Goal: Task Accomplishment & Management: Use online tool/utility

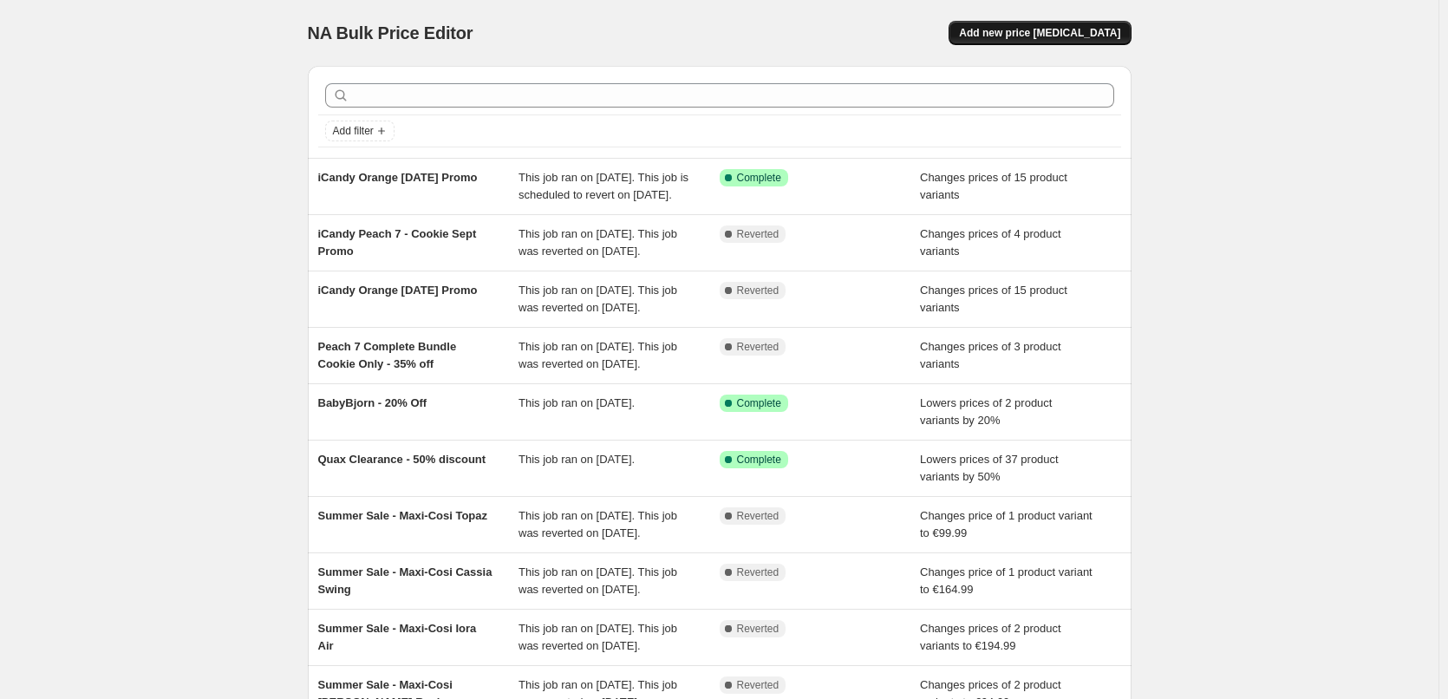
click at [1109, 27] on span "Add new price [MEDICAL_DATA]" at bounding box center [1039, 33] width 161 height 14
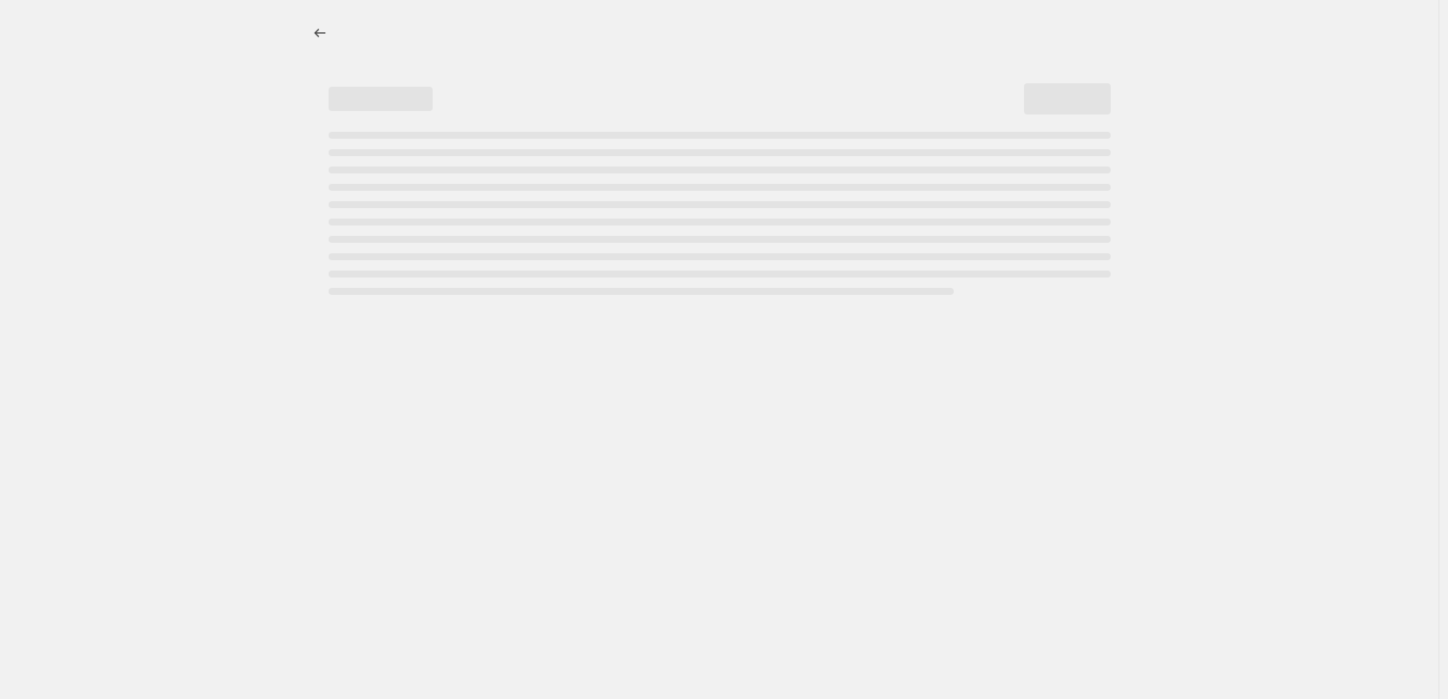
select select "percentage"
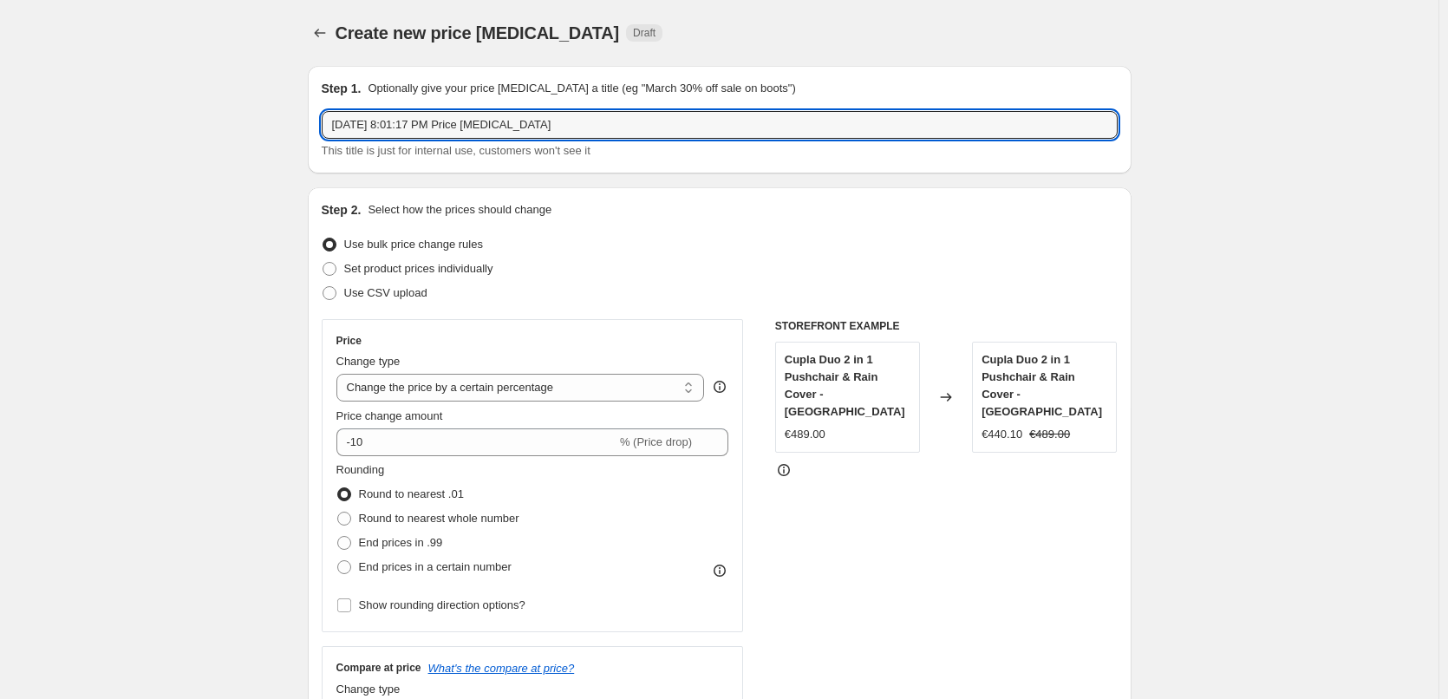
drag, startPoint x: 614, startPoint y: 127, endPoint x: 297, endPoint y: 104, distance: 318.2
type input "b"
type input "Baby Elegance | Sleep Bundle - 5% off"
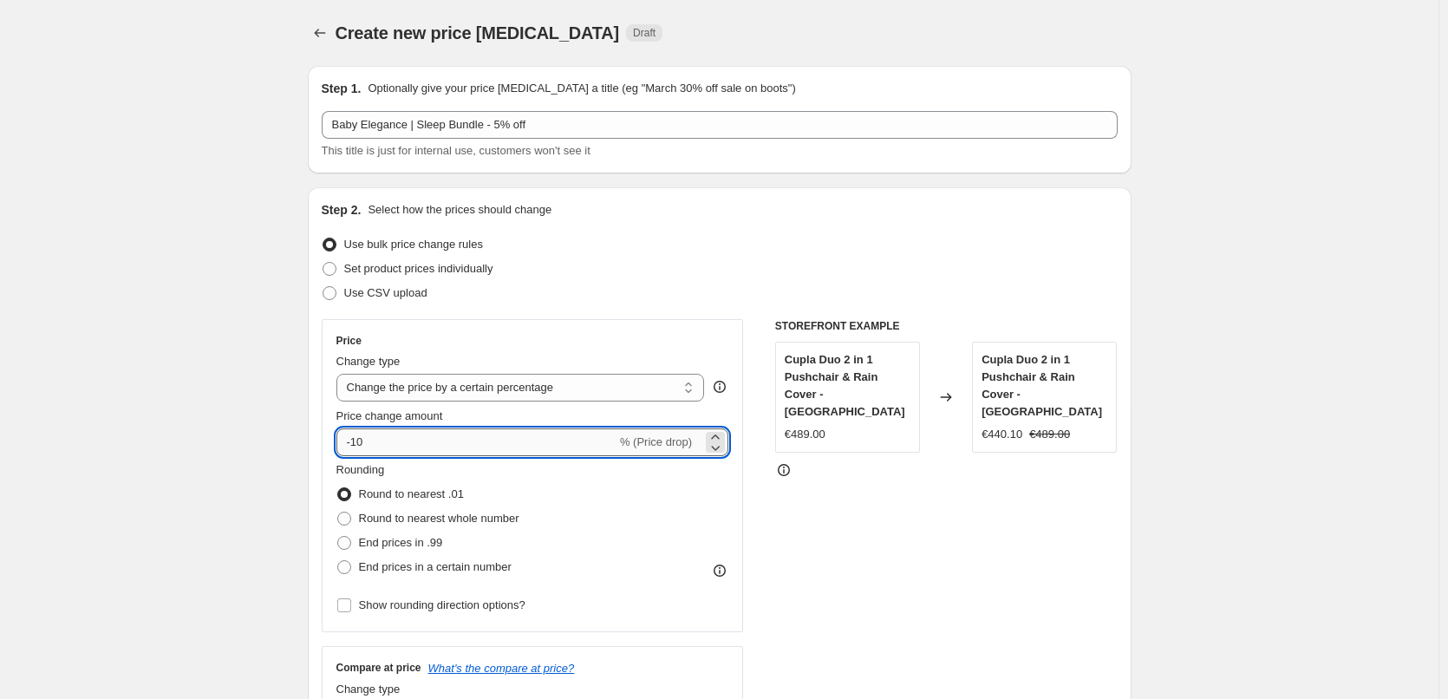
click at [384, 443] on input "-10" at bounding box center [476, 442] width 280 height 28
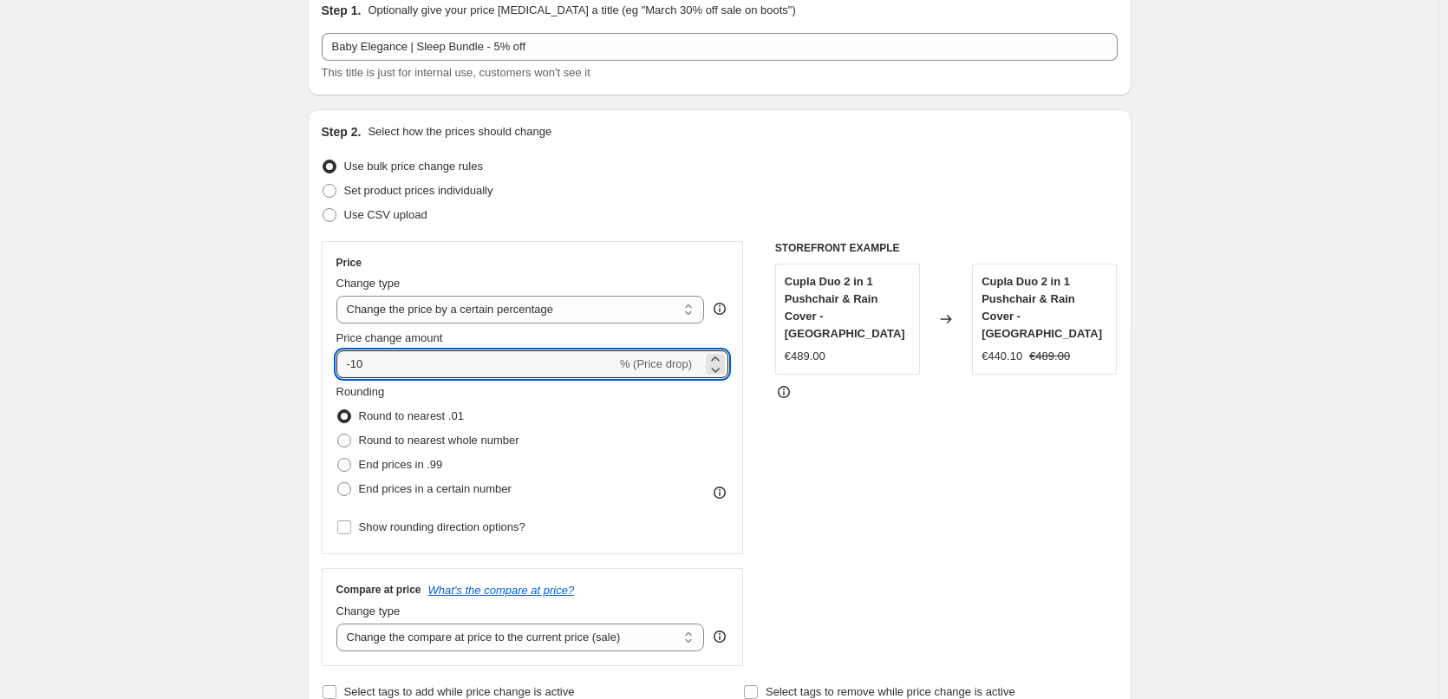
scroll to position [173, 0]
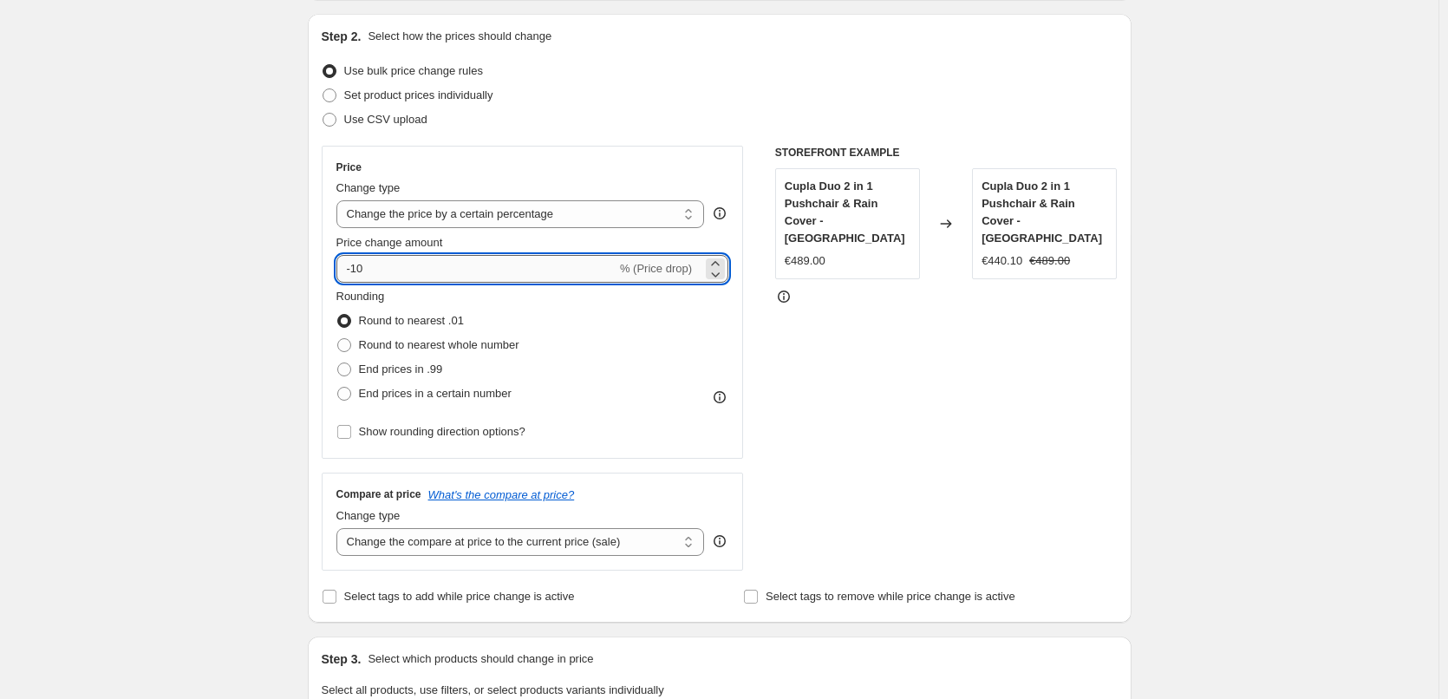
drag, startPoint x: 386, startPoint y: 273, endPoint x: 357, endPoint y: 277, distance: 28.8
click at [357, 277] on input "-10" at bounding box center [476, 269] width 280 height 28
type input "-4.9"
click at [1240, 233] on div "Create new price [MEDICAL_DATA]. This page is ready Create new price [MEDICAL_D…" at bounding box center [719, 687] width 1439 height 1721
click at [978, 343] on div "STOREFRONT EXAMPLE Cupla Duo 2 in 1 Pushchair & Rain Cover - Forest Green €489.…" at bounding box center [946, 358] width 343 height 425
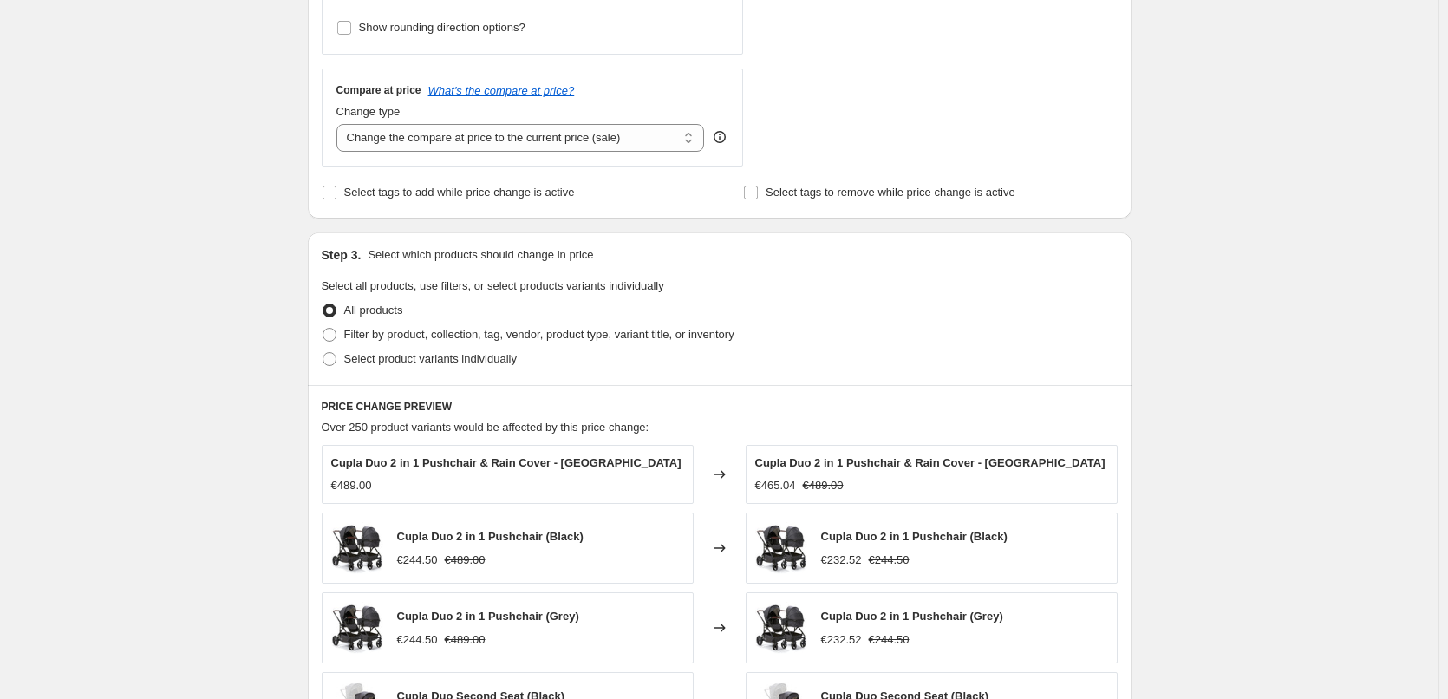
scroll to position [607, 0]
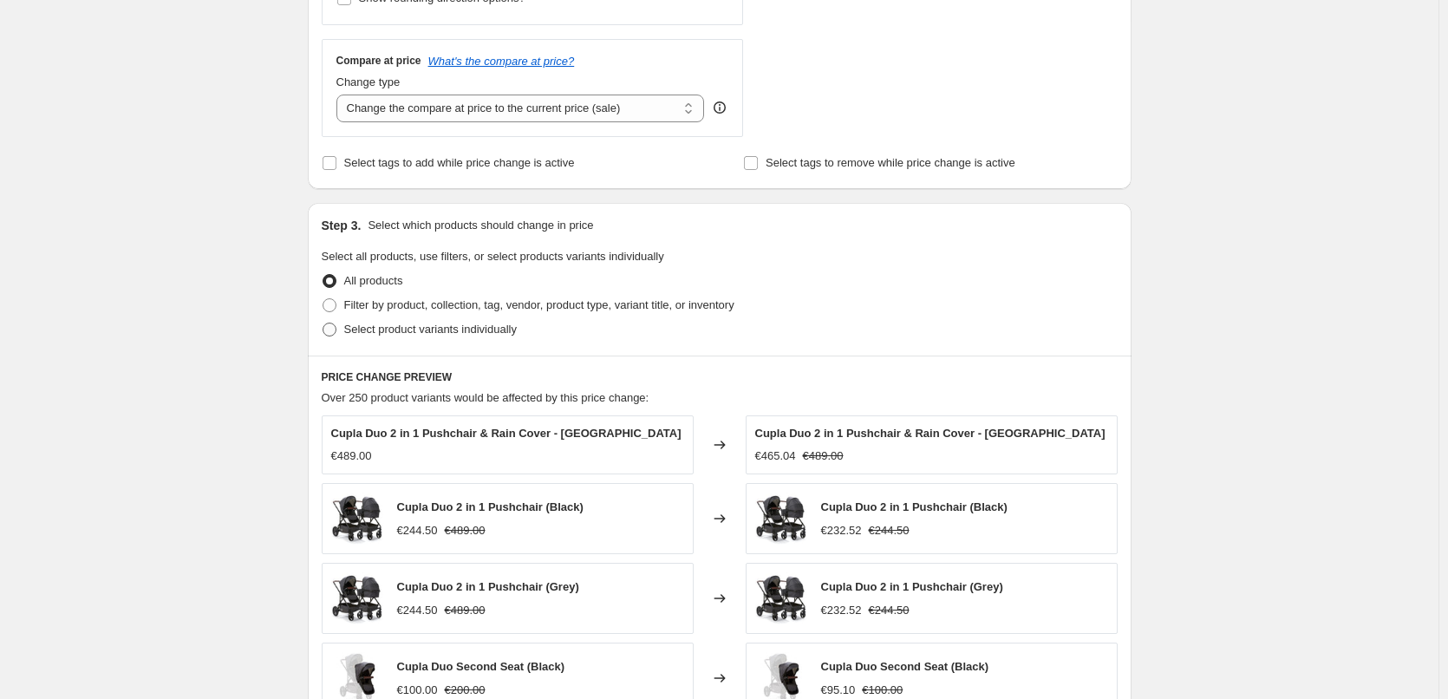
click at [352, 331] on span "Select product variants individually" at bounding box center [430, 329] width 173 height 13
click at [323, 323] on input "Select product variants individually" at bounding box center [323, 323] width 1 height 1
radio input "true"
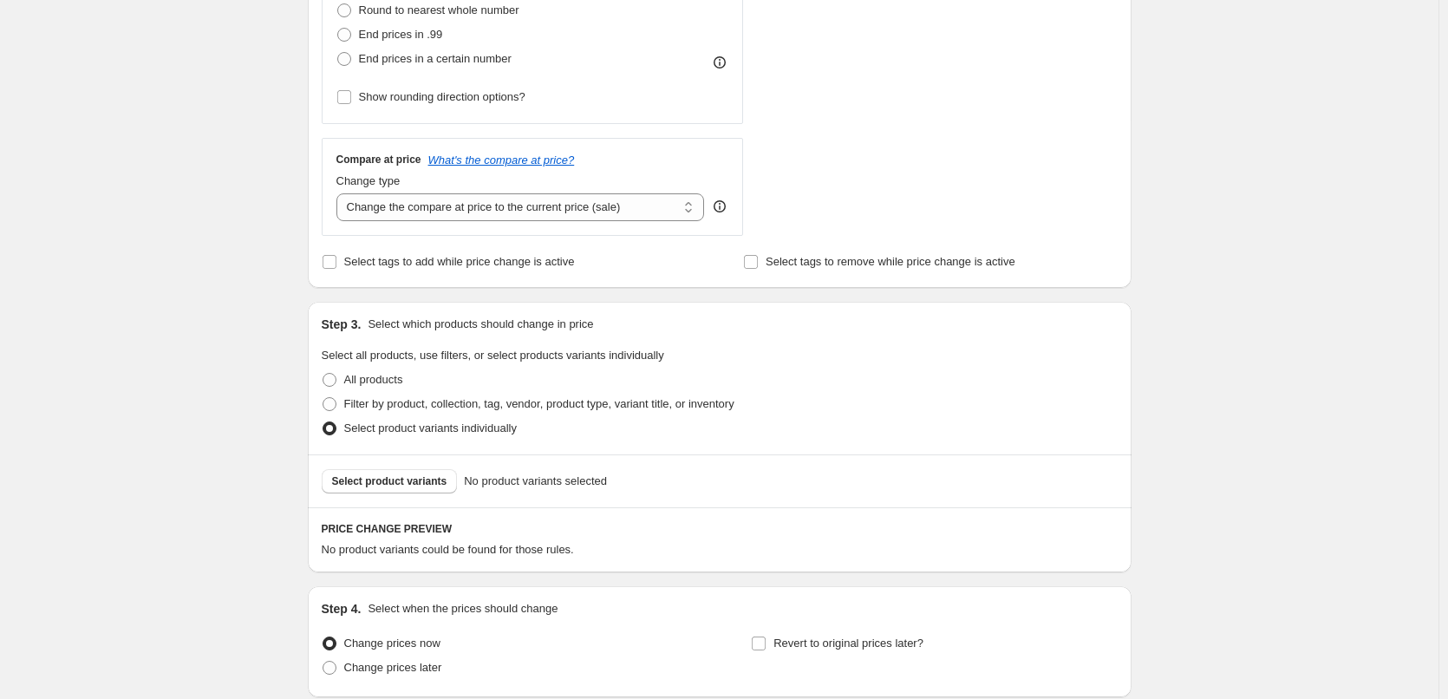
scroll to position [651, 0]
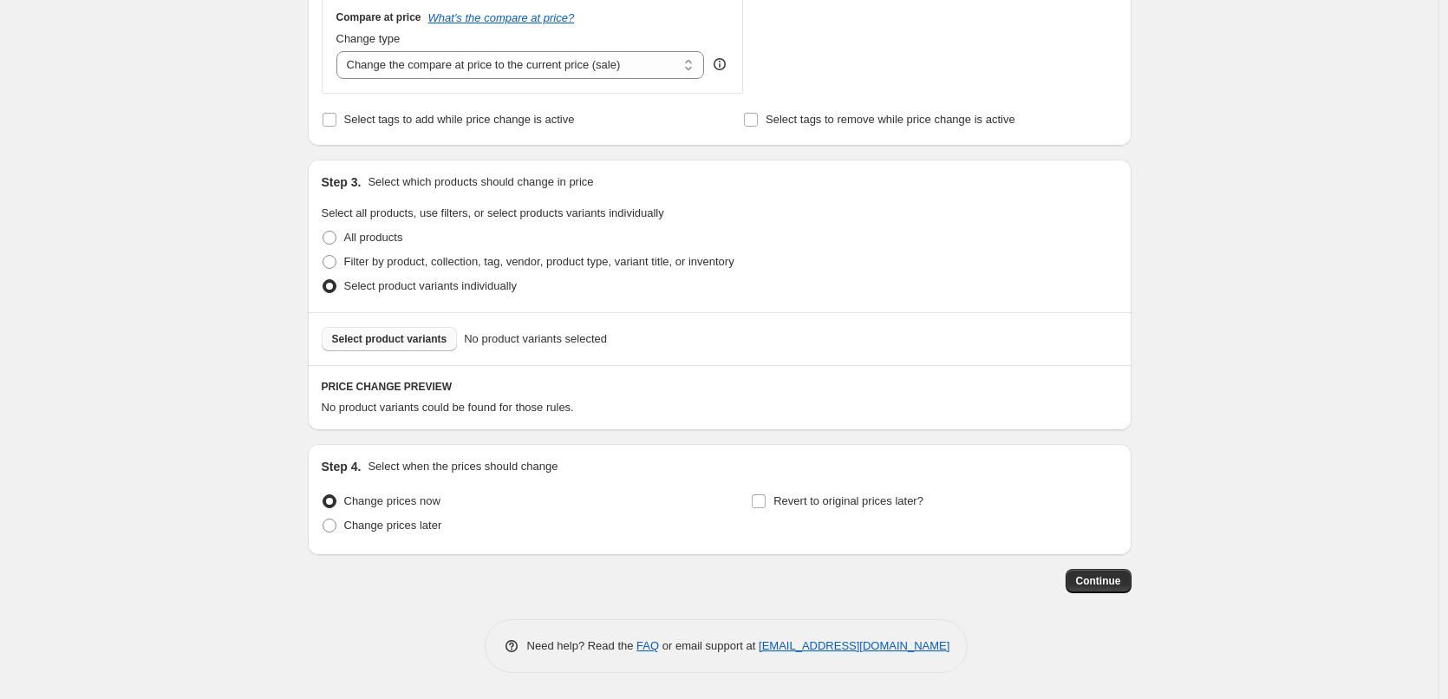
click at [382, 336] on span "Select product variants" at bounding box center [389, 339] width 115 height 14
